Goal: Check status: Check status

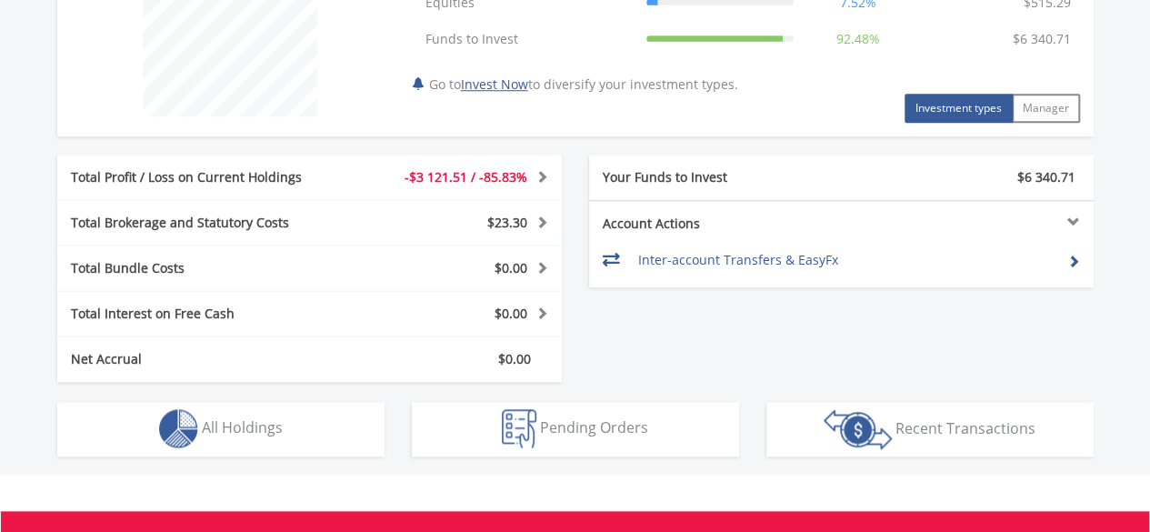
scroll to position [778, 0]
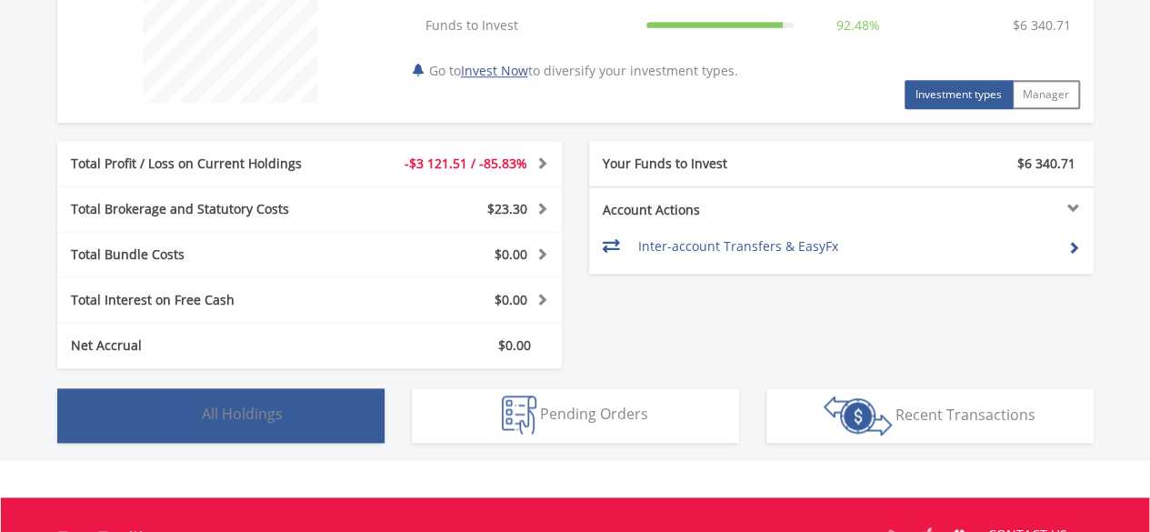
click at [292, 396] on button "Holdings All Holdings" at bounding box center [220, 415] width 327 height 55
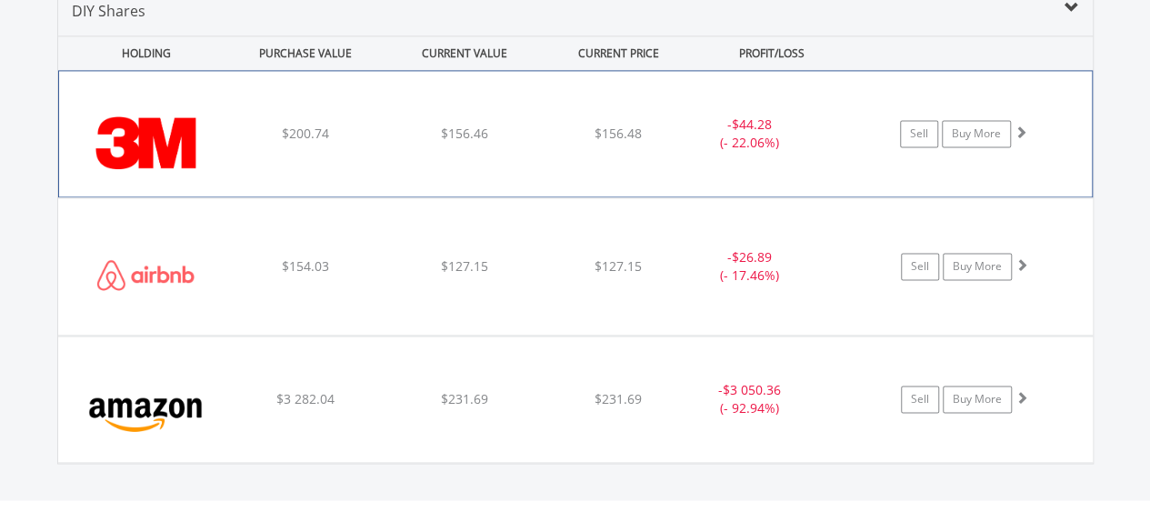
scroll to position [1293, 0]
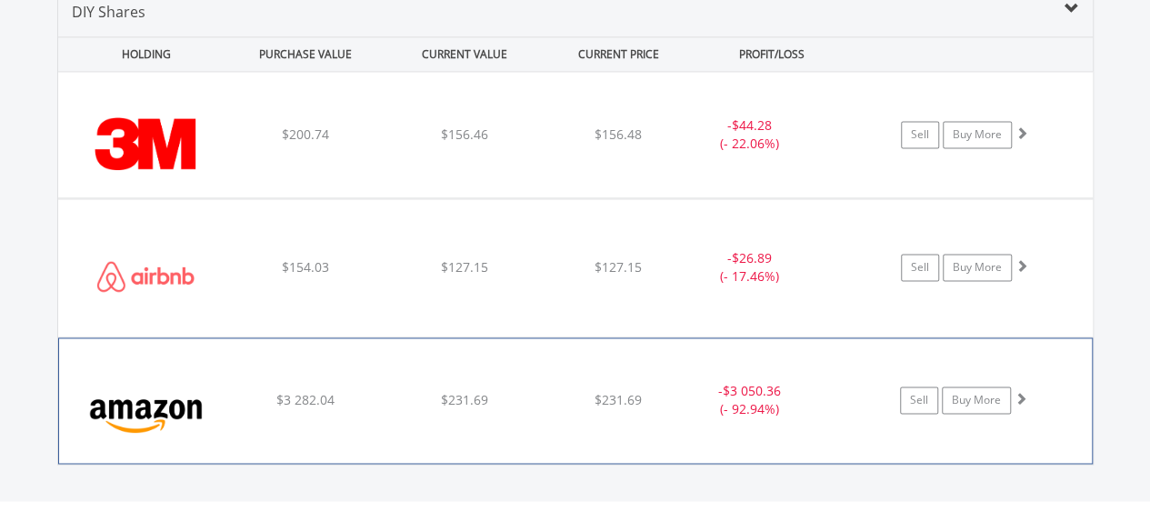
click at [228, 391] on div "$3 282.04" at bounding box center [305, 400] width 155 height 18
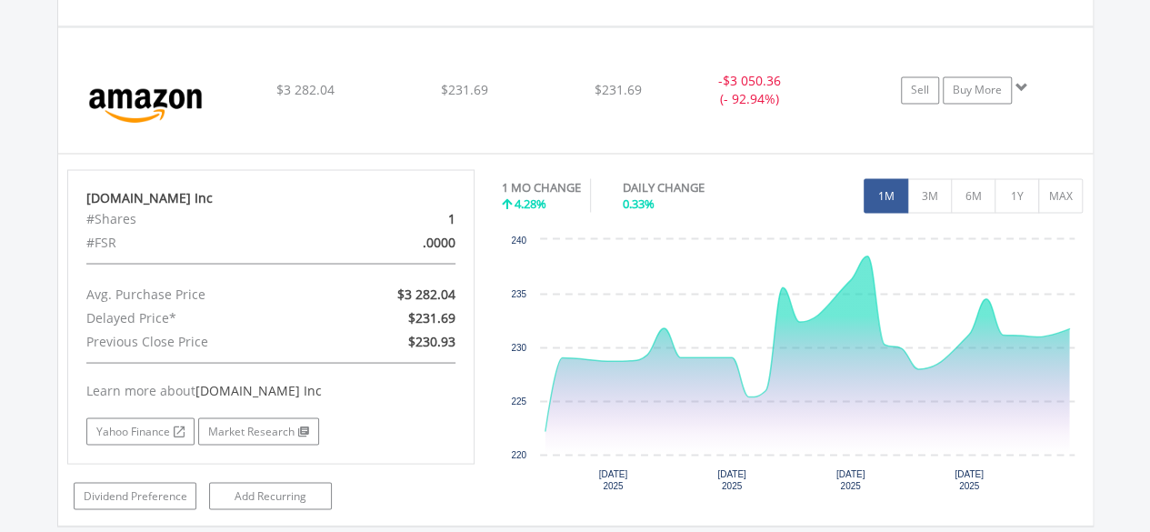
scroll to position [1605, 0]
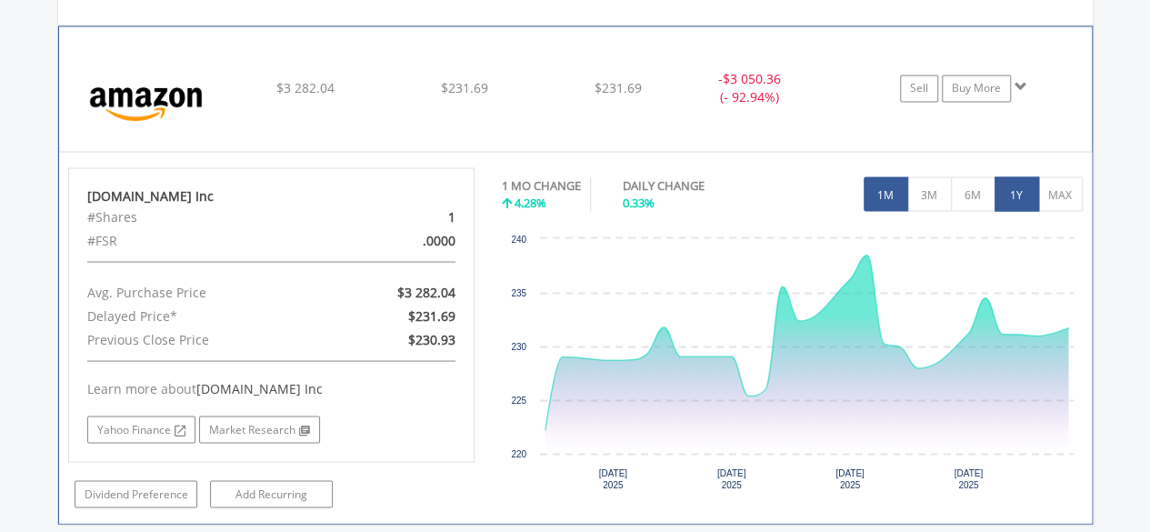
click at [1021, 197] on button "1Y" at bounding box center [1016, 193] width 45 height 35
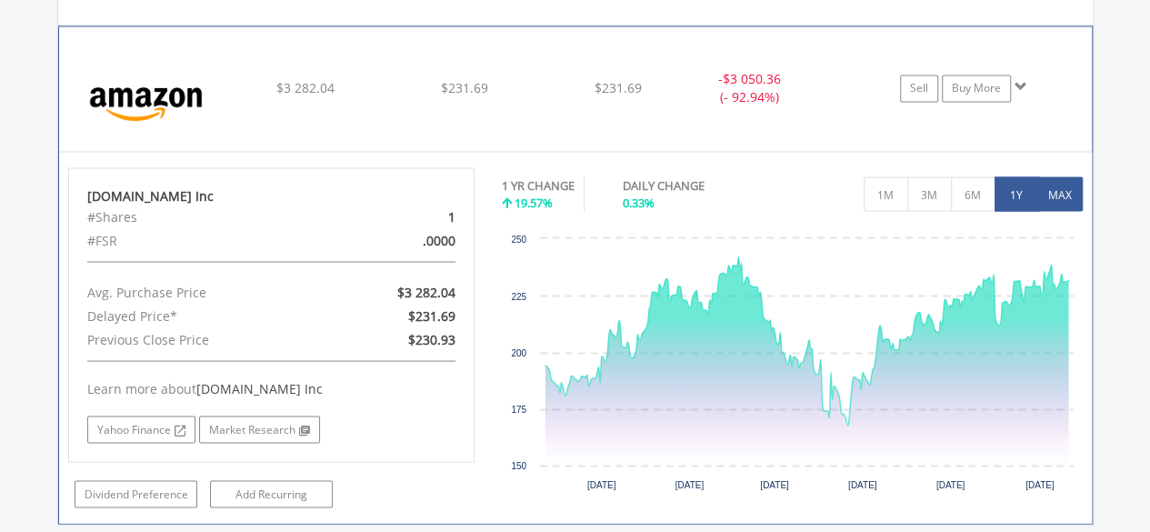
click at [1062, 199] on button "MAX" at bounding box center [1060, 193] width 45 height 35
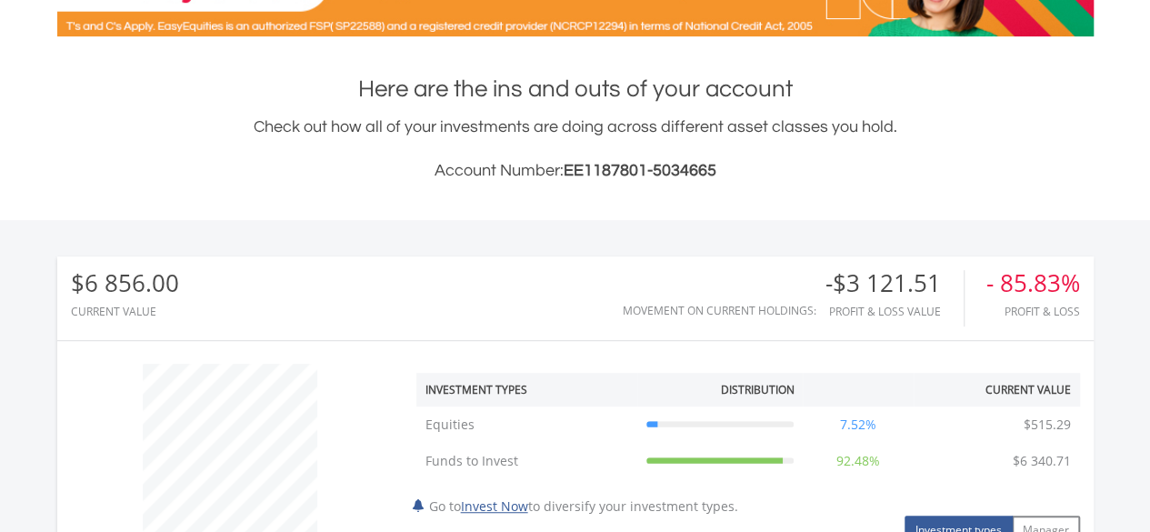
scroll to position [0, 0]
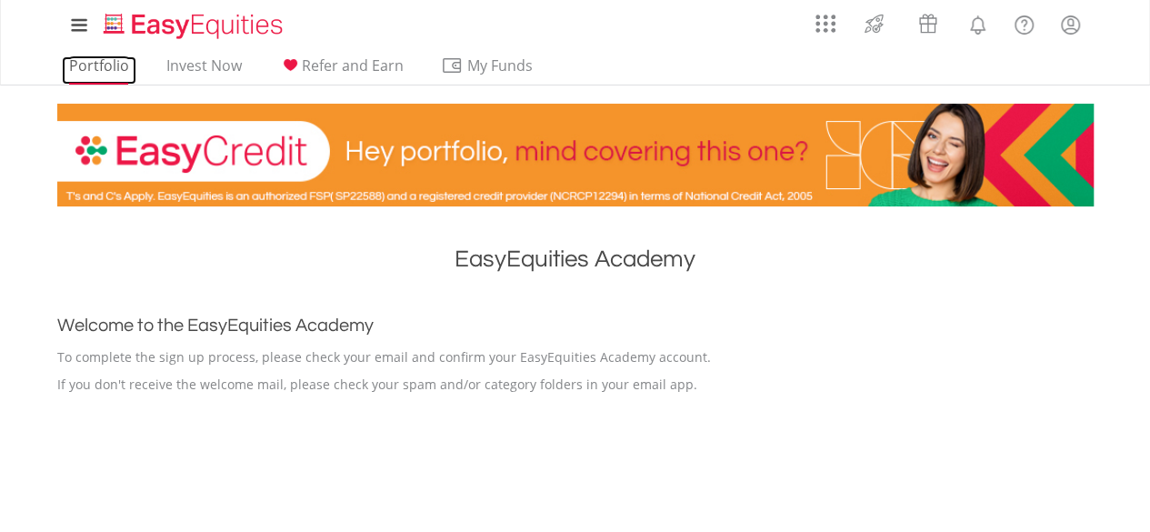
click at [113, 61] on link "Portfolio" at bounding box center [99, 70] width 75 height 28
